Goal: Transaction & Acquisition: Purchase product/service

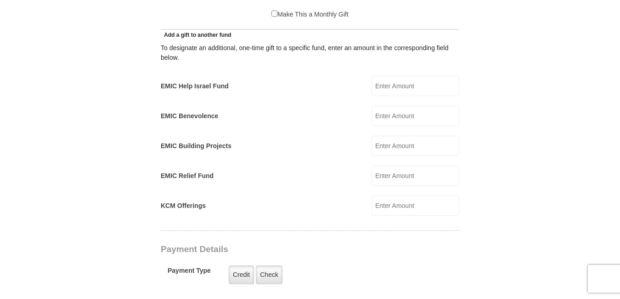
scroll to position [261, 0]
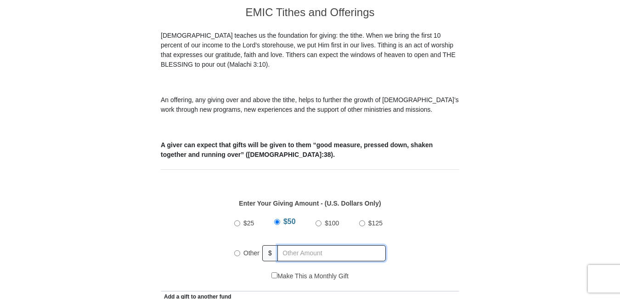
radio input "true"
click at [290, 245] on input "text" at bounding box center [333, 253] width 105 height 16
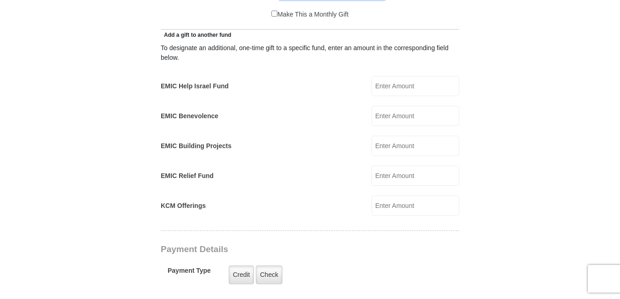
scroll to position [784, 0]
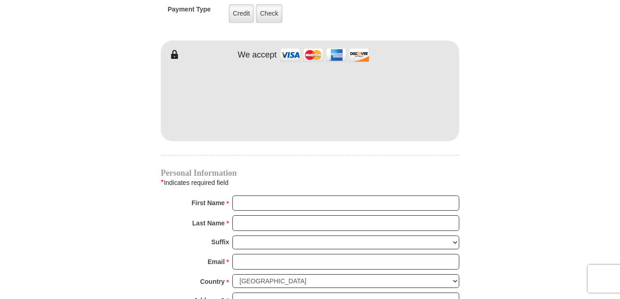
type input "40"
click at [242, 195] on input "First Name *" at bounding box center [346, 203] width 227 height 16
type input "[PERSON_NAME]"
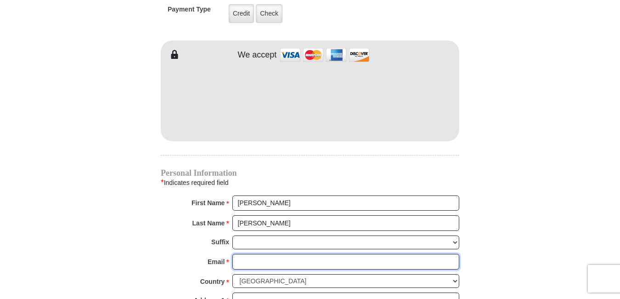
type input "[EMAIL_ADDRESS][DOMAIN_NAME]"
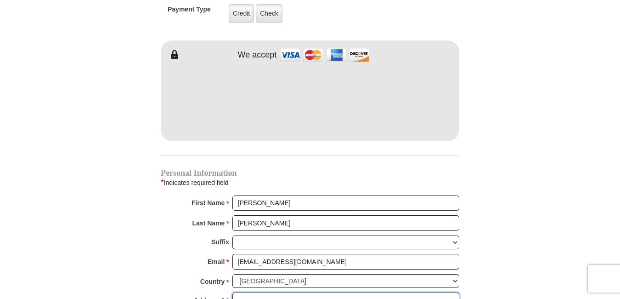
type input "[DOMAIN_NAME] 425"
type input "Bear"
select select "DE"
type input "19701"
type input "3023129355"
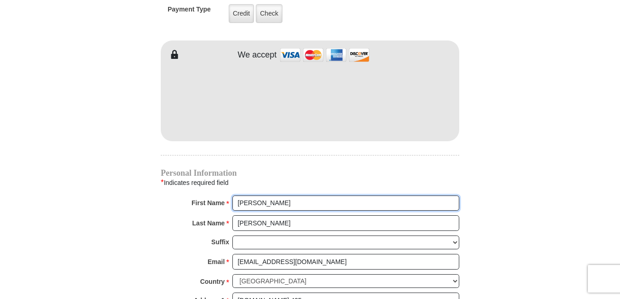
scroll to position [1046, 0]
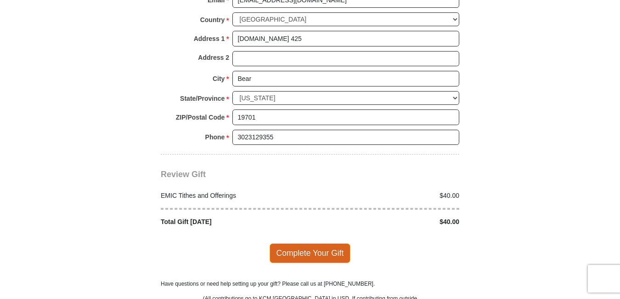
click at [313, 243] on span "Complete Your Gift" at bounding box center [310, 252] width 81 height 19
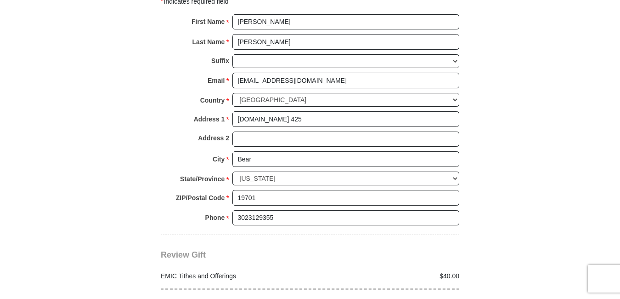
scroll to position [1273, 0]
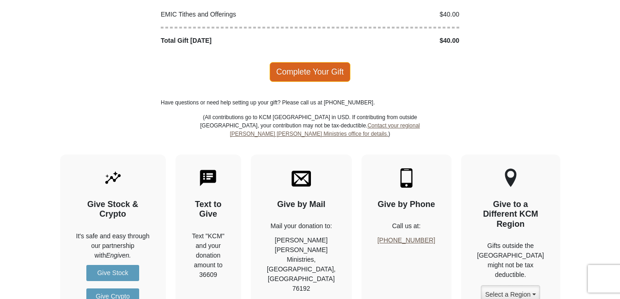
click at [324, 62] on span "Complete Your Gift" at bounding box center [310, 71] width 81 height 19
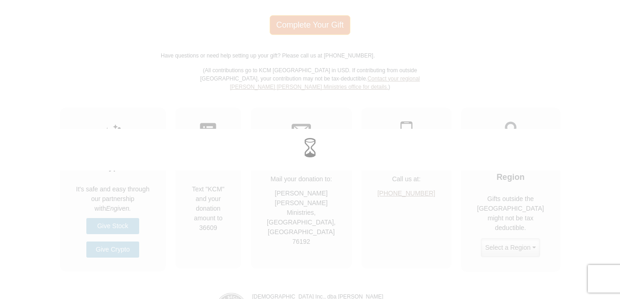
scroll to position [1227, 0]
